Goal: Task Accomplishment & Management: Use online tool/utility

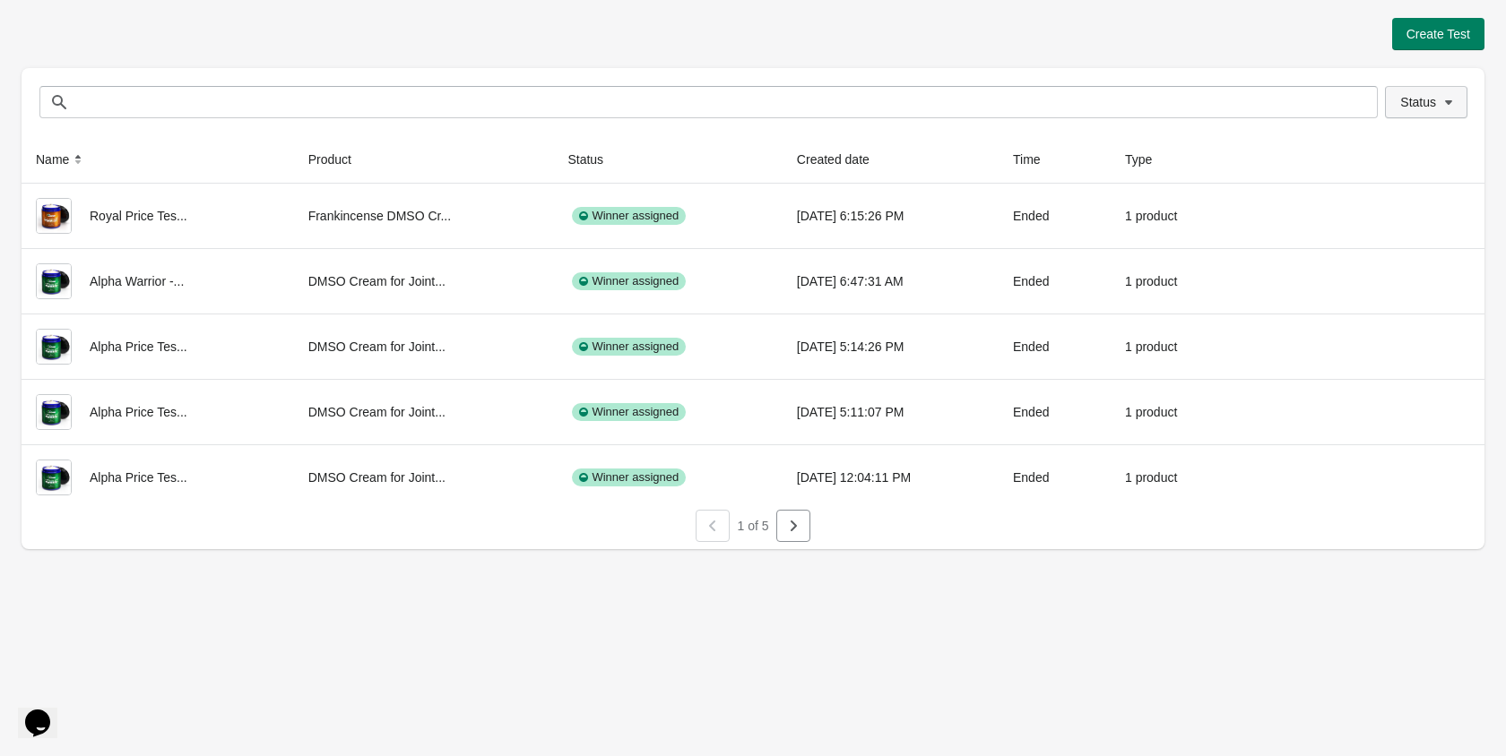
click at [1407, 91] on button "Status" at bounding box center [1426, 102] width 82 height 32
click at [1369, 151] on span at bounding box center [1377, 150] width 16 height 16
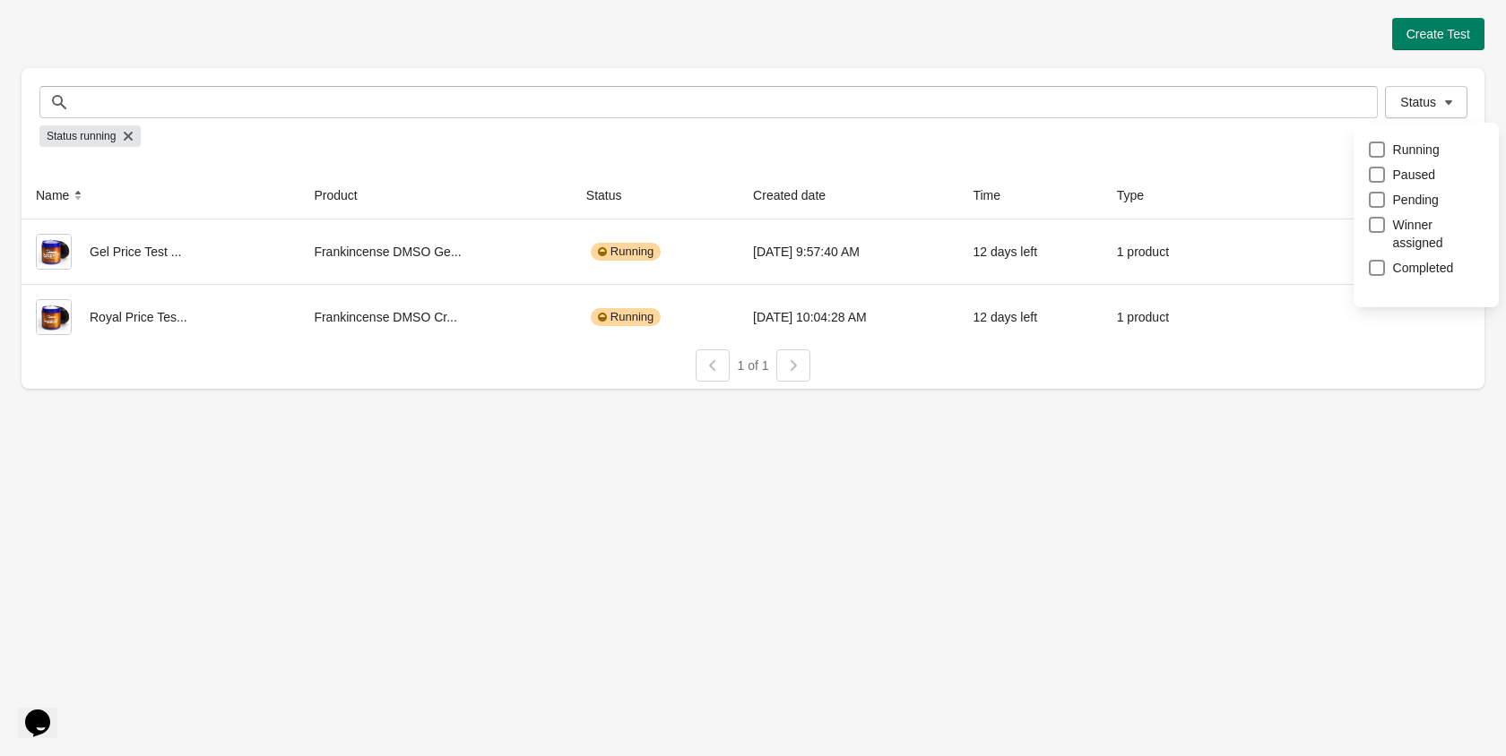
click at [978, 39] on div "Create Test" at bounding box center [753, 34] width 1463 height 32
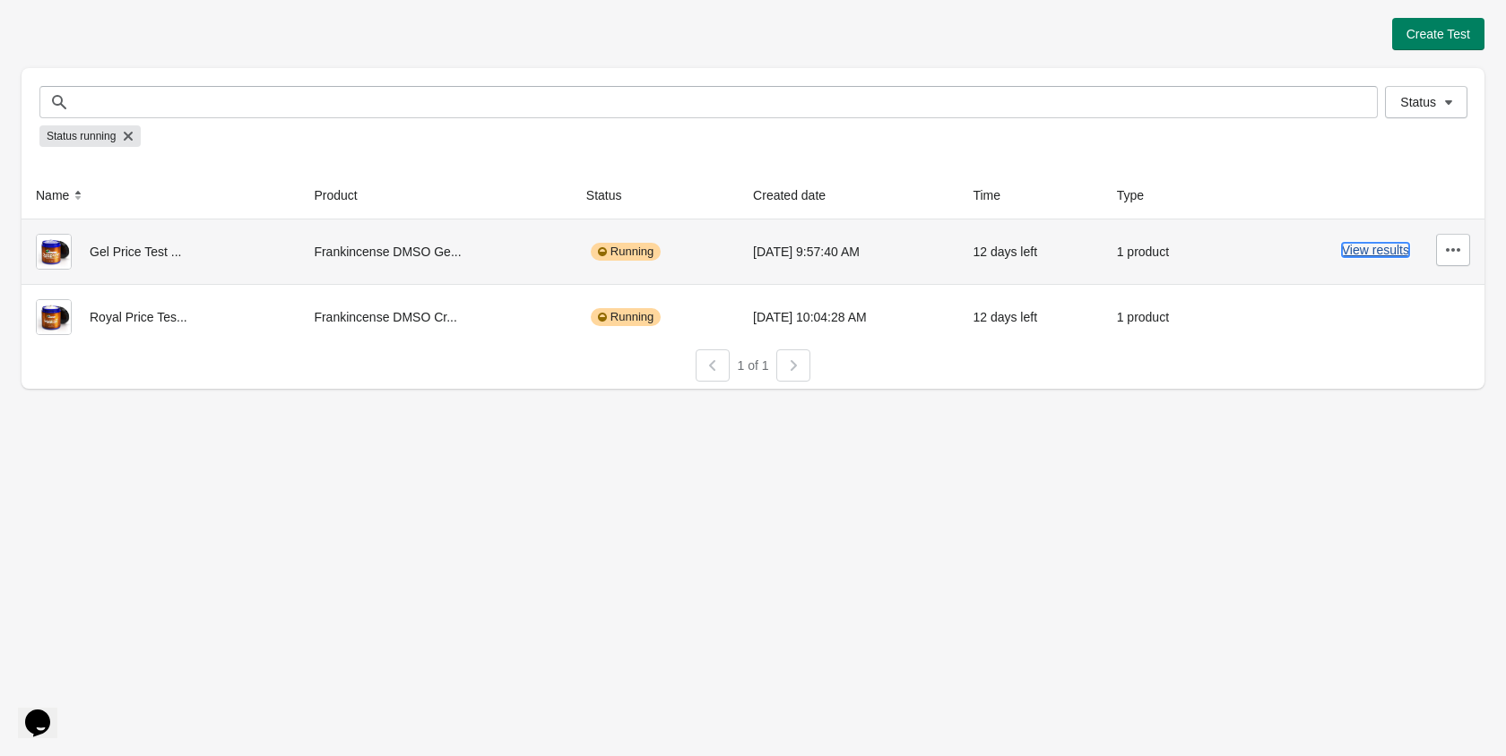
click at [1354, 250] on button "View results" at bounding box center [1375, 250] width 67 height 14
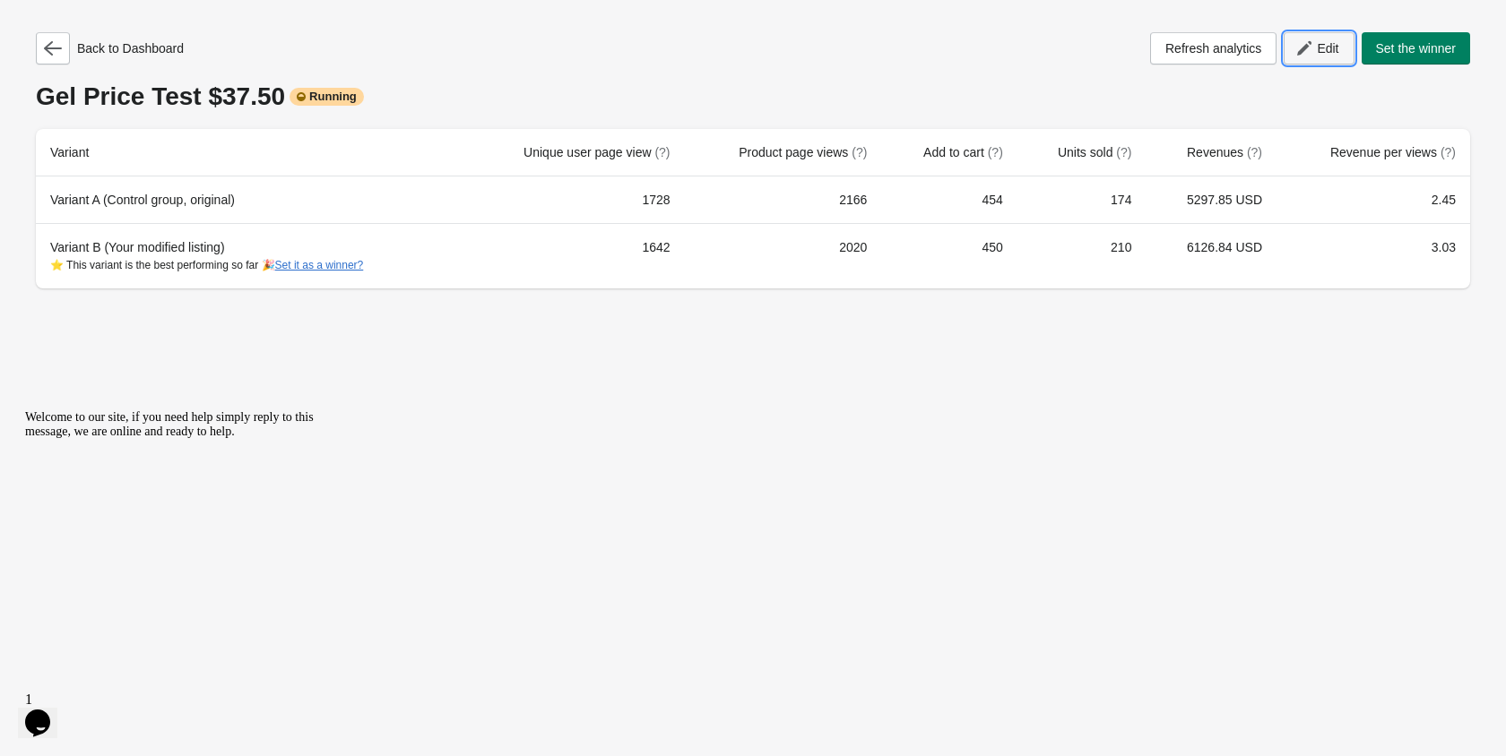
drag, startPoint x: 1309, startPoint y: 56, endPoint x: 1300, endPoint y: 48, distance: 11.5
click at [1300, 48] on icon "button" at bounding box center [1304, 48] width 18 height 18
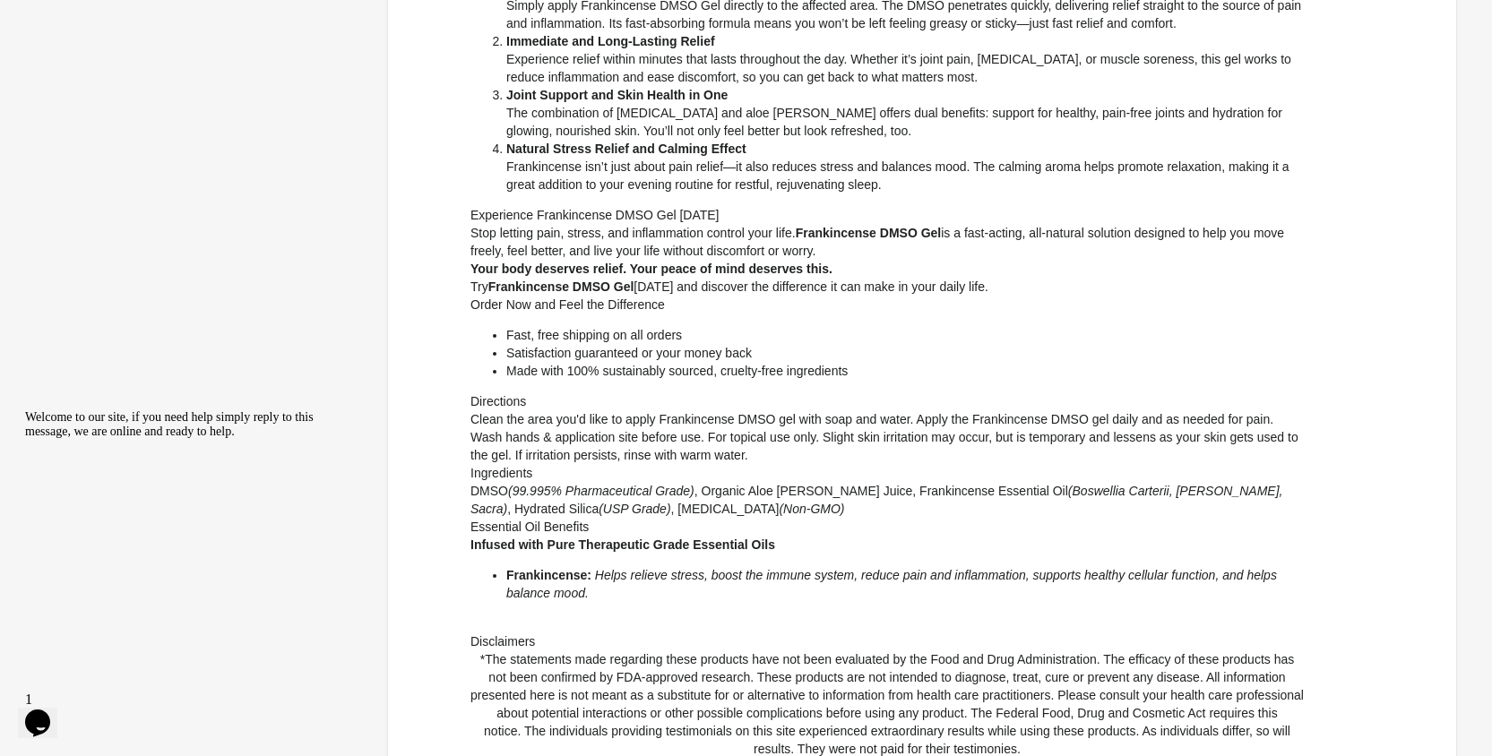
scroll to position [746, 0]
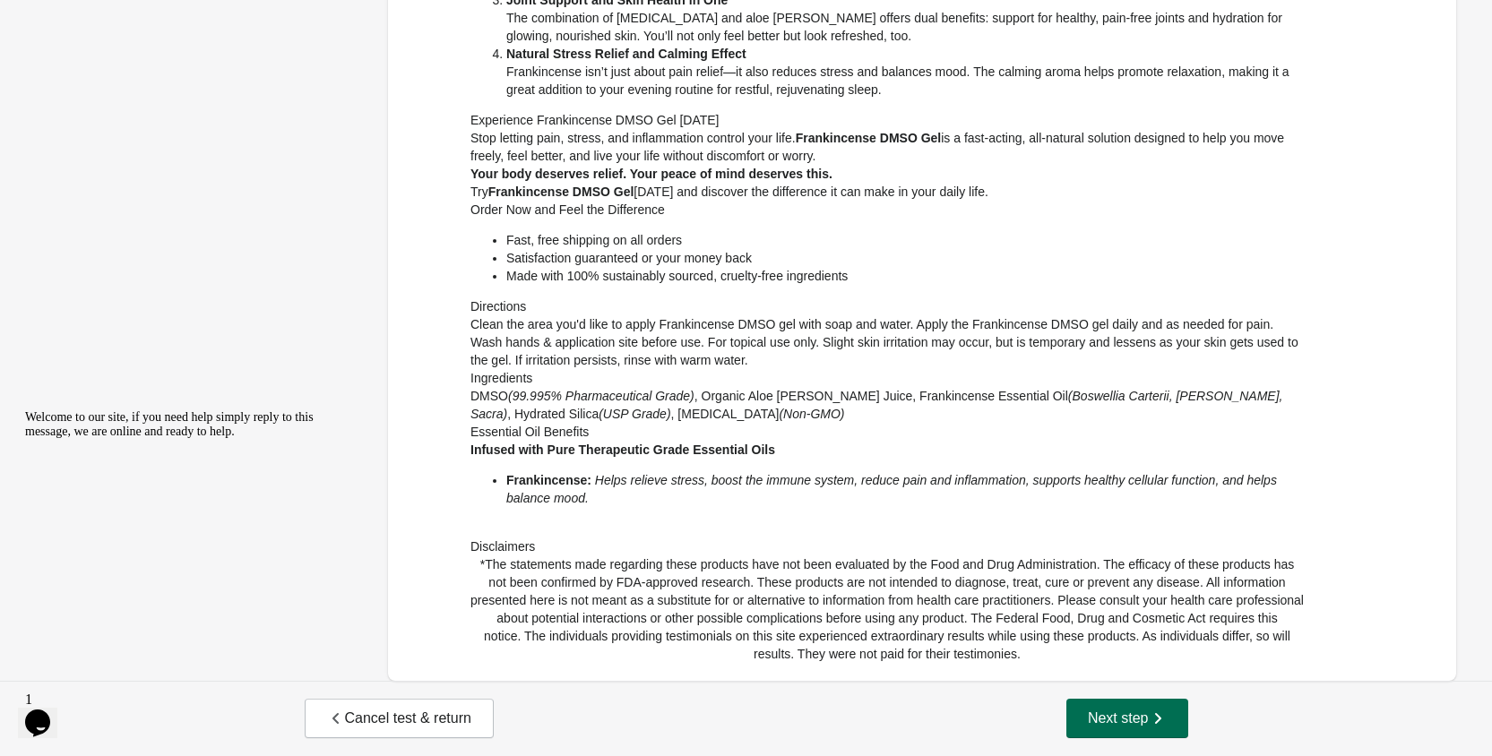
click at [1153, 705] on button "Next step" at bounding box center [1128, 718] width 122 height 39
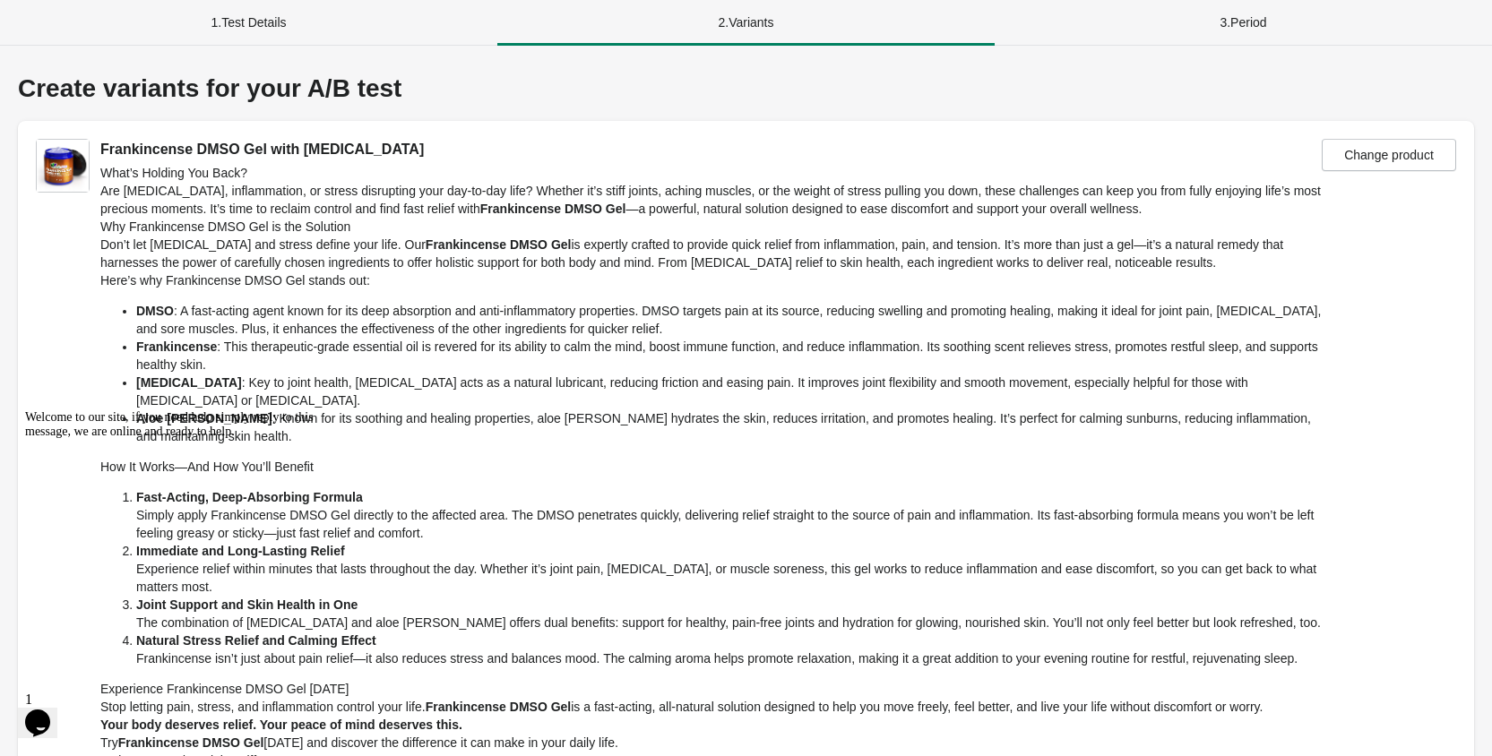
scroll to position [0, 0]
click at [278, 13] on div "1 . Test Details" at bounding box center [248, 23] width 497 height 47
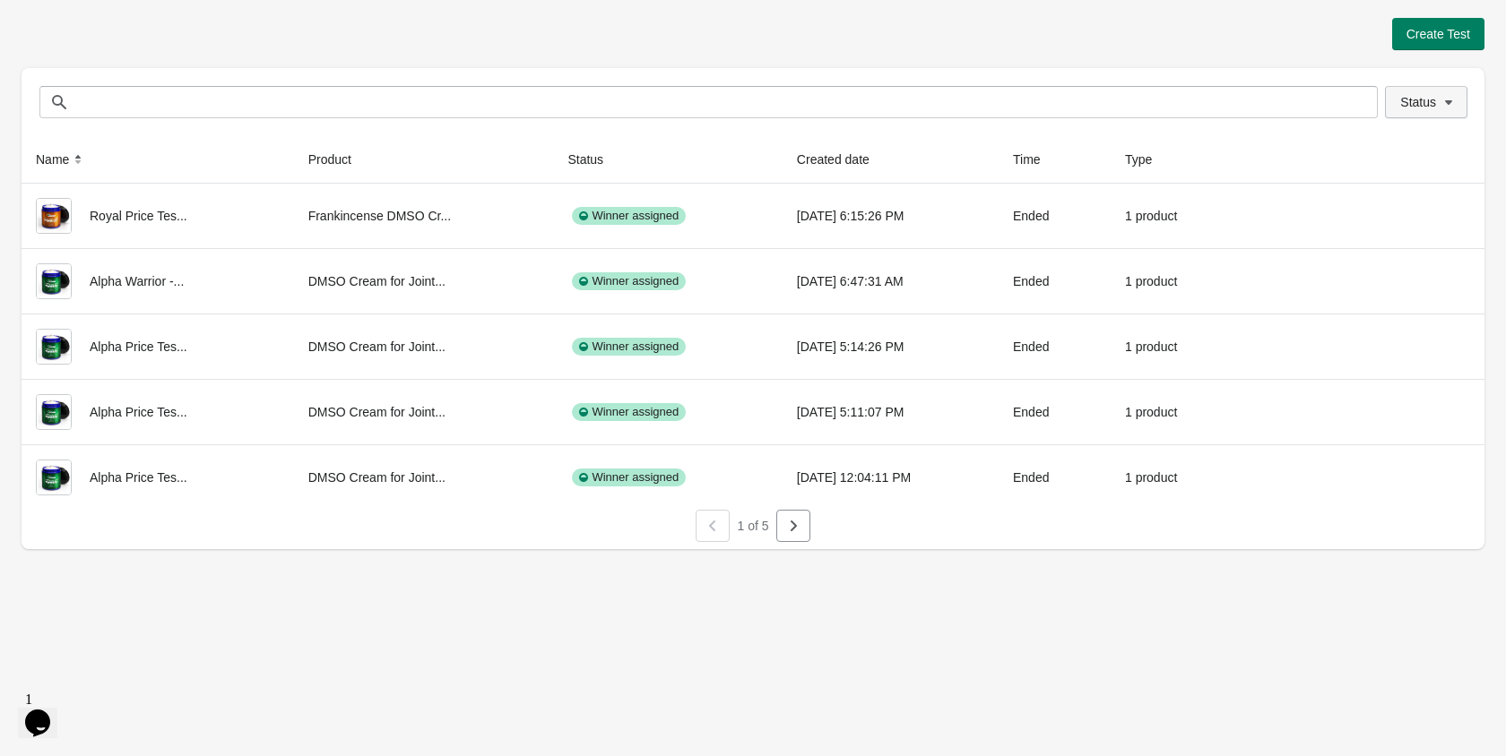
click at [1447, 100] on icon "button" at bounding box center [1448, 102] width 7 height 4
click at [1381, 152] on span at bounding box center [1377, 150] width 16 height 16
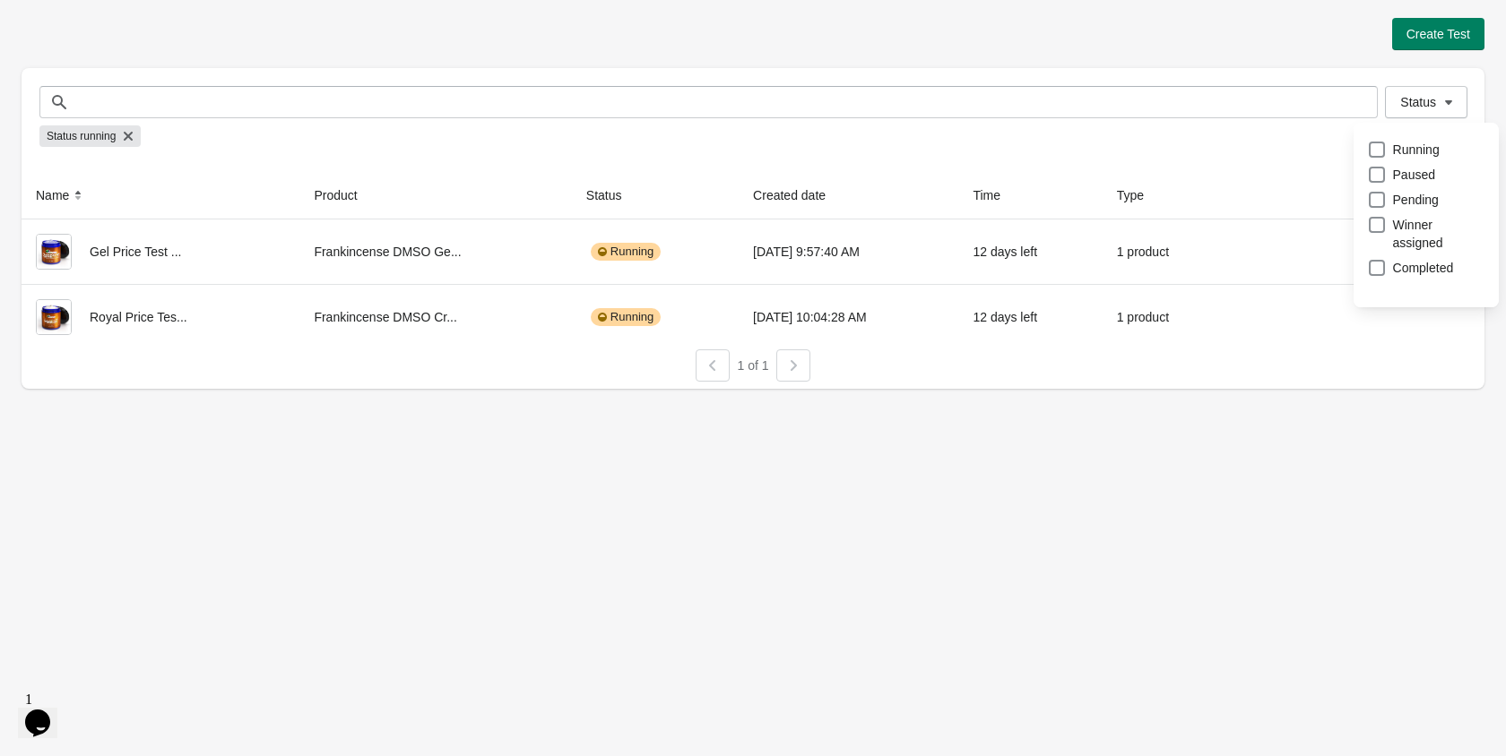
click at [1286, 32] on div "Create Test" at bounding box center [753, 34] width 1463 height 32
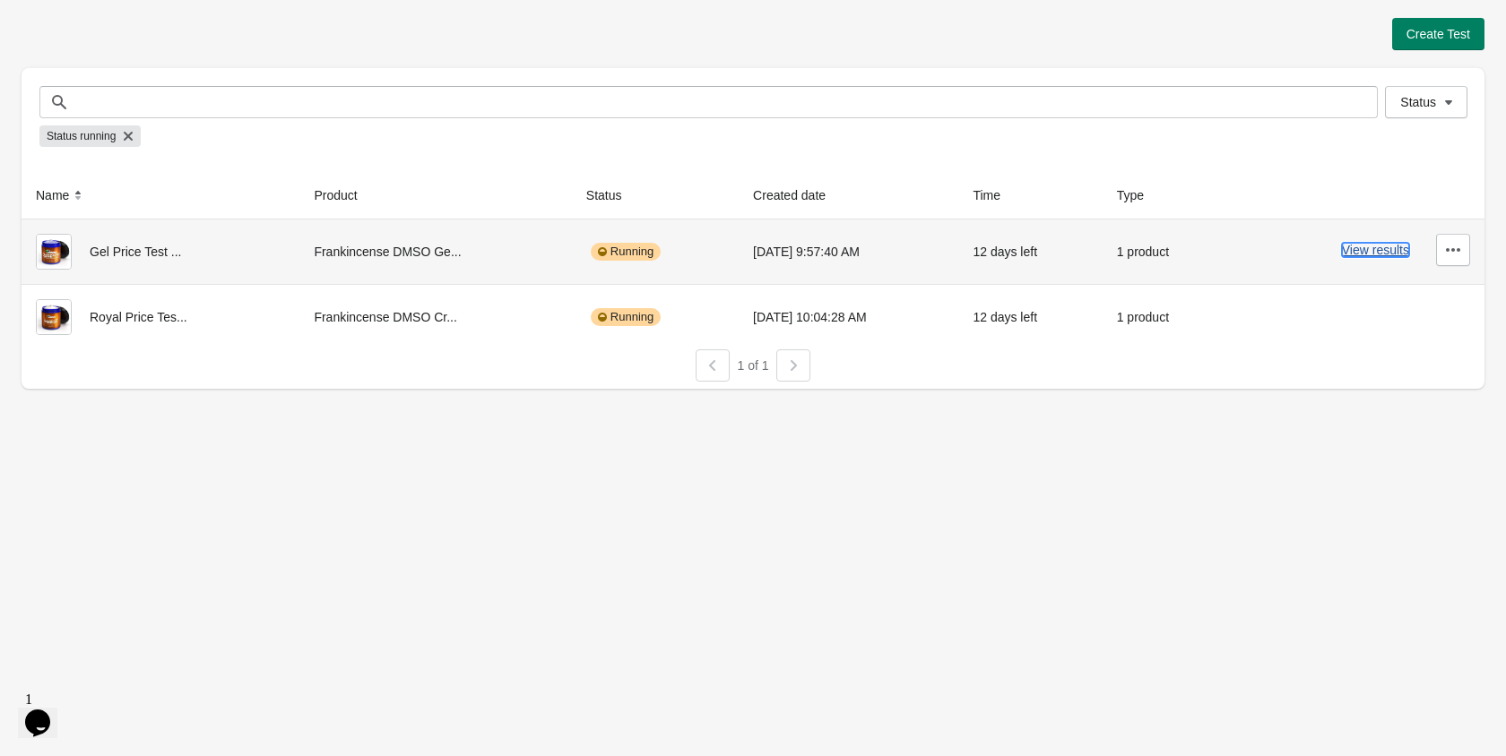
click at [1354, 254] on button "View results" at bounding box center [1375, 250] width 67 height 14
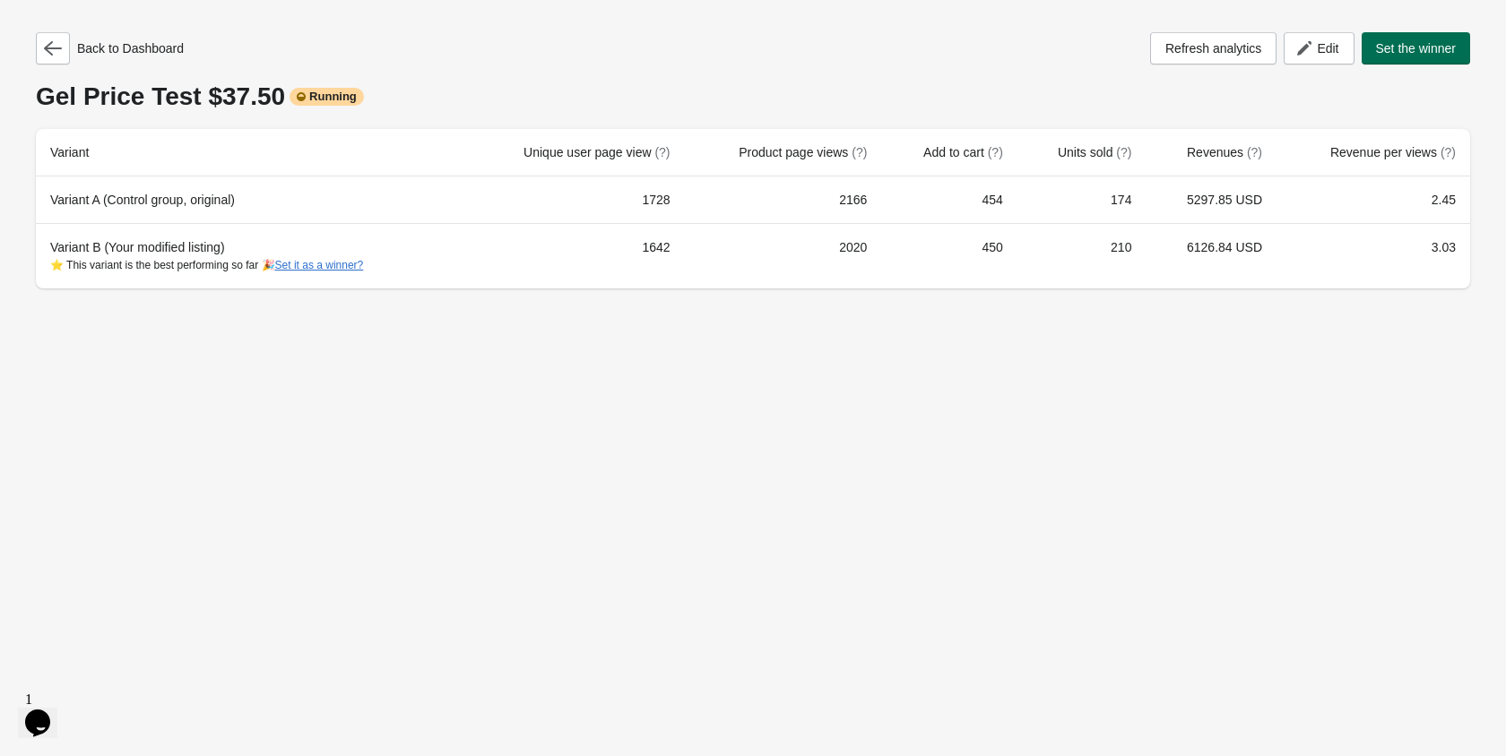
click at [1389, 53] on span "Set the winner" at bounding box center [1416, 48] width 81 height 14
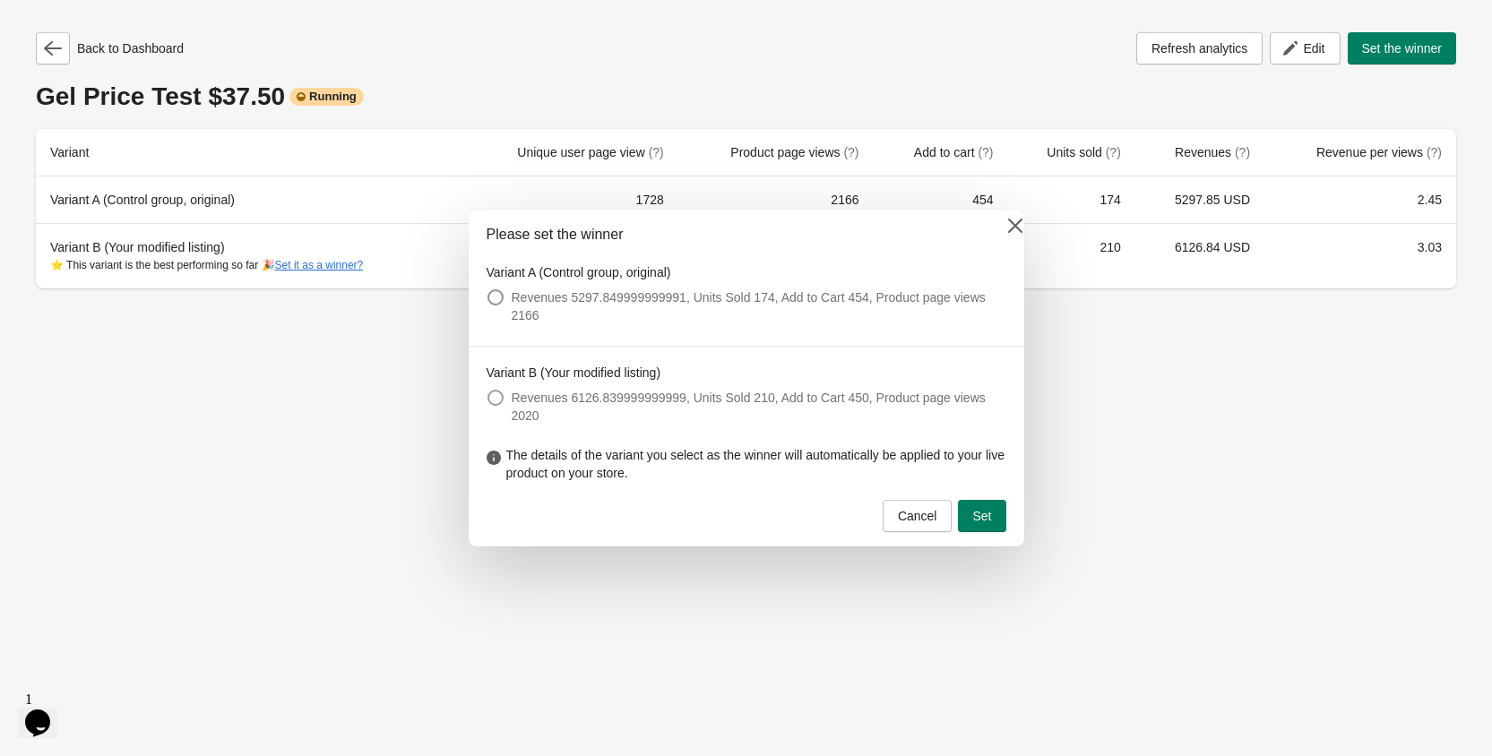
click at [530, 395] on span "Revenues 6126.839999999999, Units Sold 210, Add to Cart 450, Product page views…" at bounding box center [759, 407] width 495 height 36
click at [970, 507] on button "Set" at bounding box center [982, 516] width 48 height 32
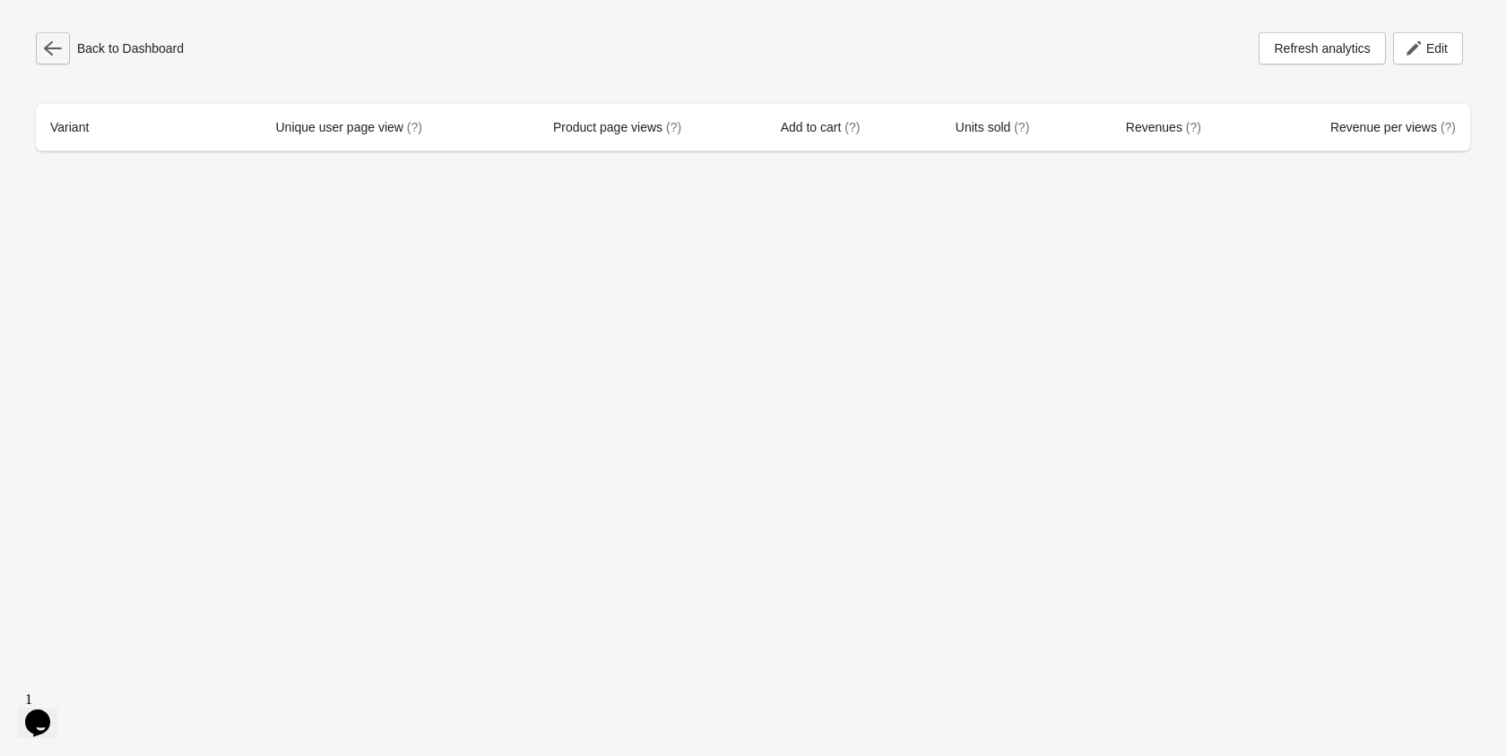
click at [64, 56] on button "button" at bounding box center [53, 48] width 34 height 32
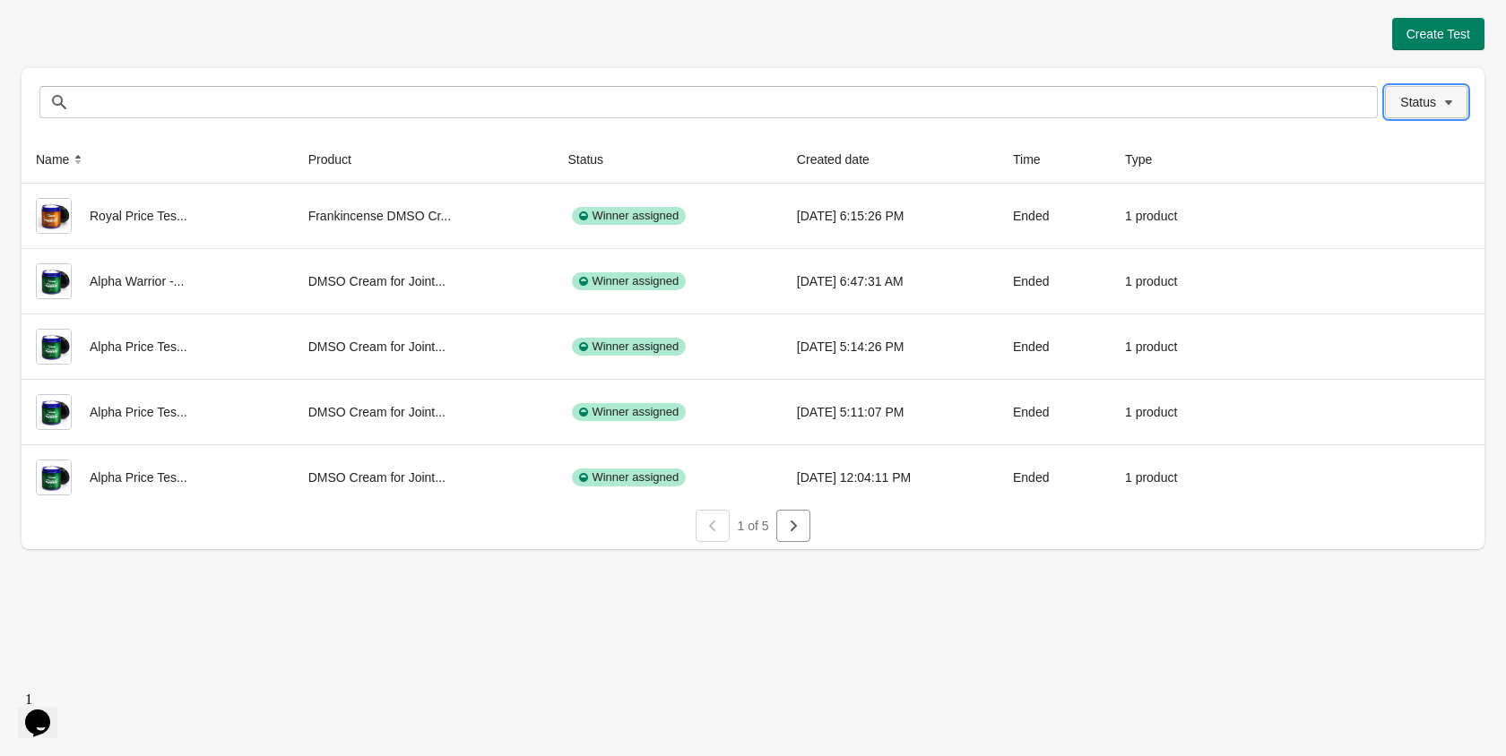
click at [1422, 113] on button "Status" at bounding box center [1426, 102] width 82 height 32
click at [1381, 151] on span at bounding box center [1377, 150] width 16 height 16
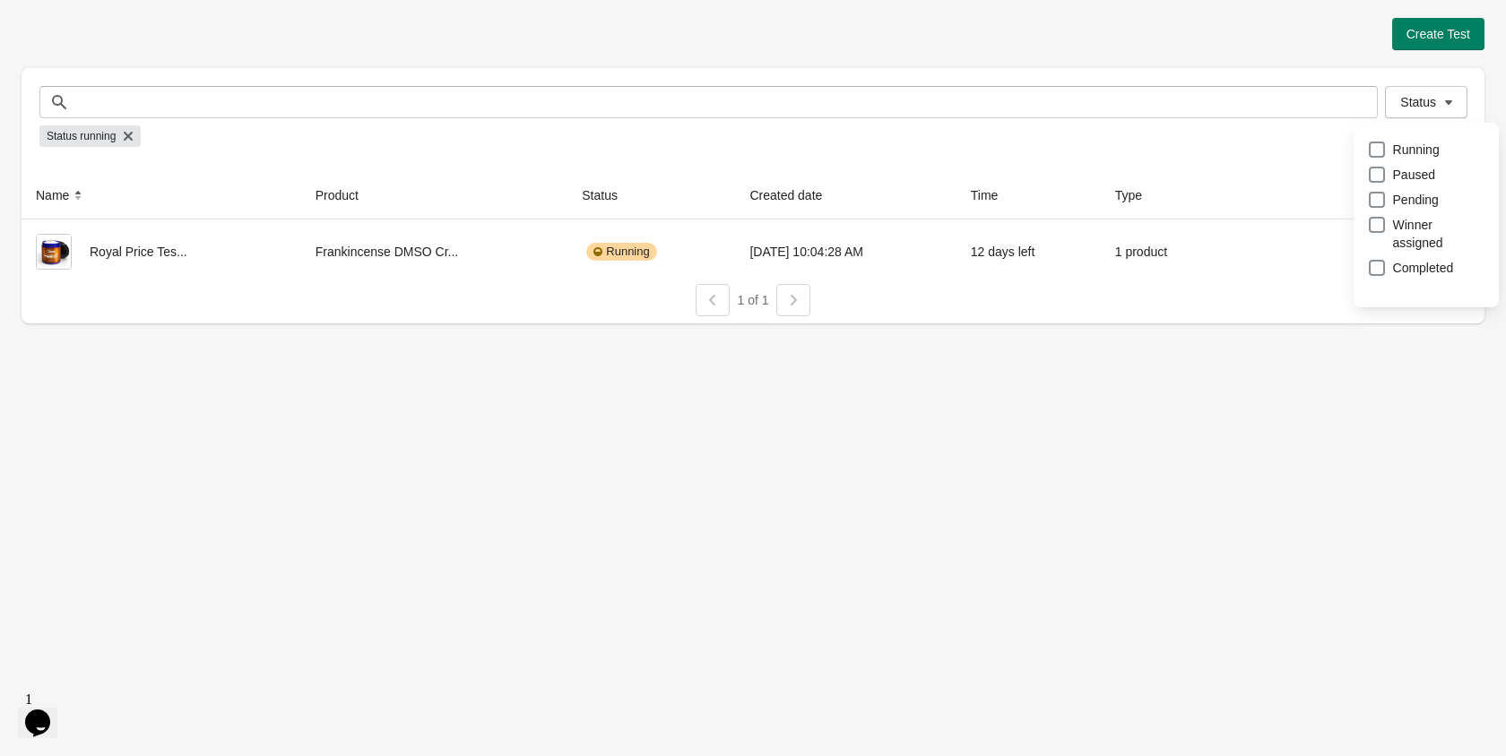
click at [1020, 56] on div "Create Test Status Status Status running Name Product Status Created date Time …" at bounding box center [753, 171] width 1463 height 306
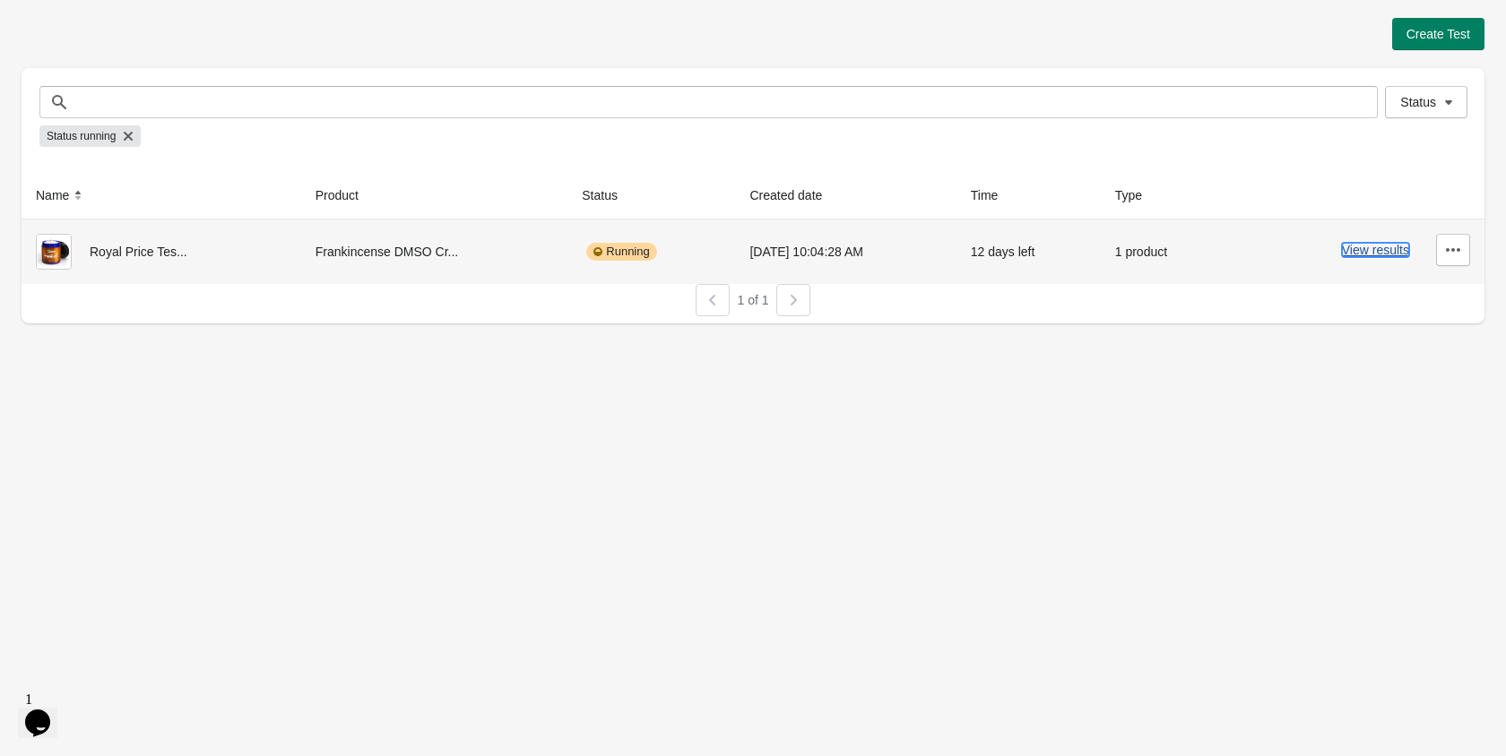
click at [1377, 257] on button "View results" at bounding box center [1375, 250] width 67 height 14
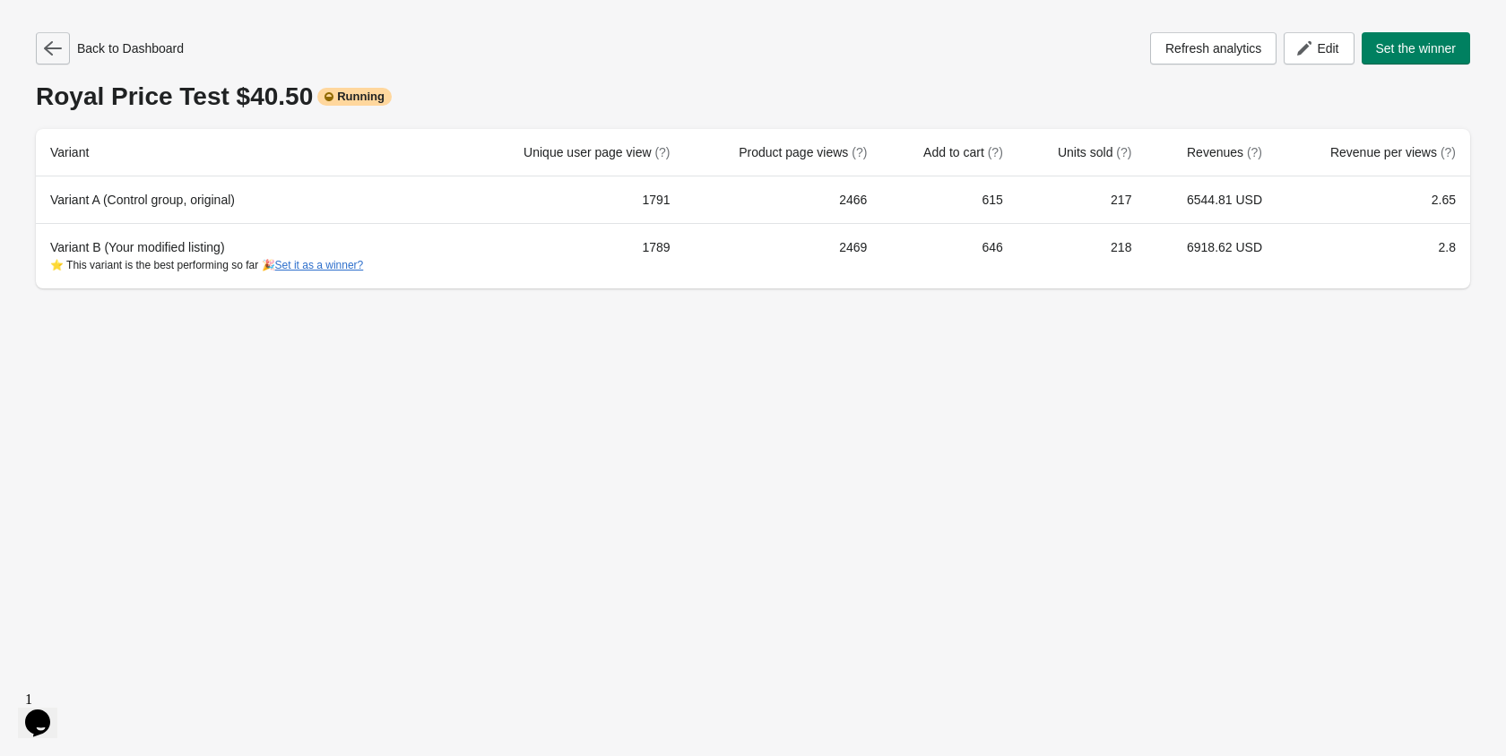
click at [58, 40] on icon "button" at bounding box center [53, 48] width 18 height 18
